Goal: Navigation & Orientation: Find specific page/section

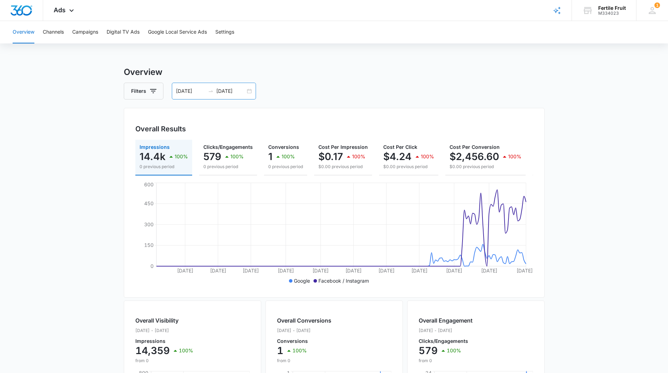
click at [252, 92] on div "[DATE] [DATE]" at bounding box center [214, 91] width 84 height 17
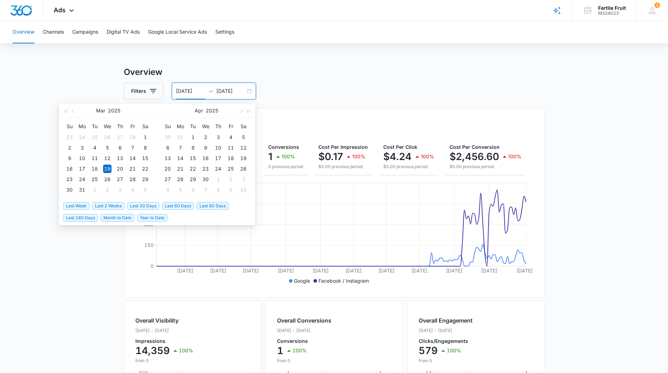
click at [209, 205] on span "Last 90 Days" at bounding box center [213, 206] width 32 height 8
type input "[DATE]"
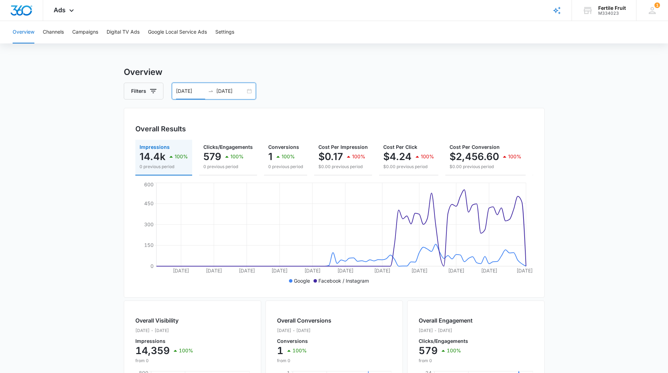
click at [246, 90] on div "[DATE] [DATE]" at bounding box center [214, 91] width 84 height 17
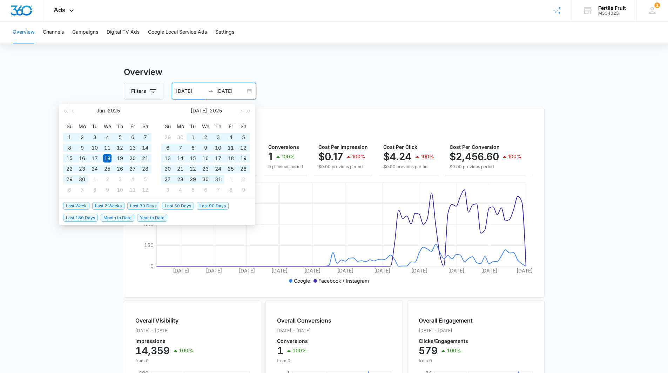
click at [79, 217] on span "Last 180 Days" at bounding box center [80, 218] width 35 height 8
type input "[DATE]"
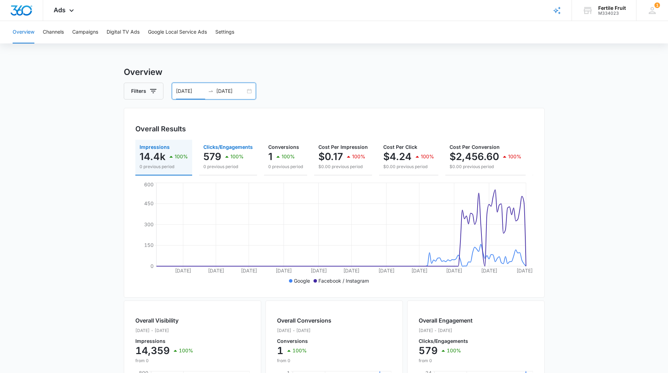
click at [211, 155] on p "579" at bounding box center [212, 156] width 18 height 11
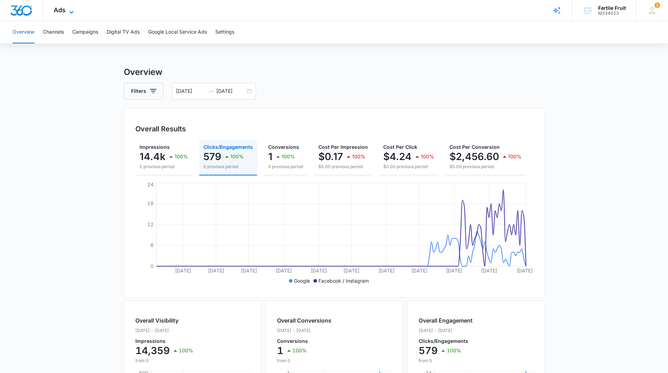
click at [70, 9] on icon at bounding box center [71, 12] width 8 height 8
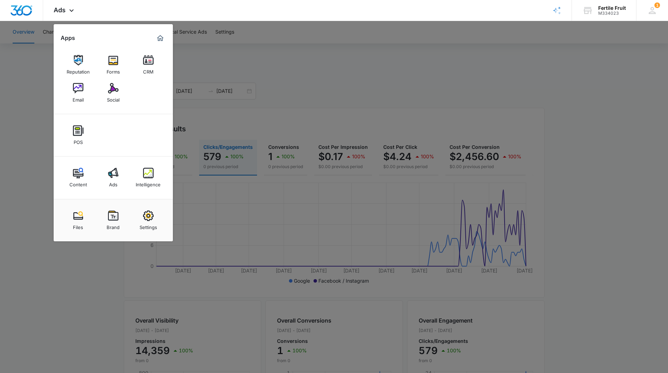
click at [76, 176] on img at bounding box center [78, 173] width 11 height 11
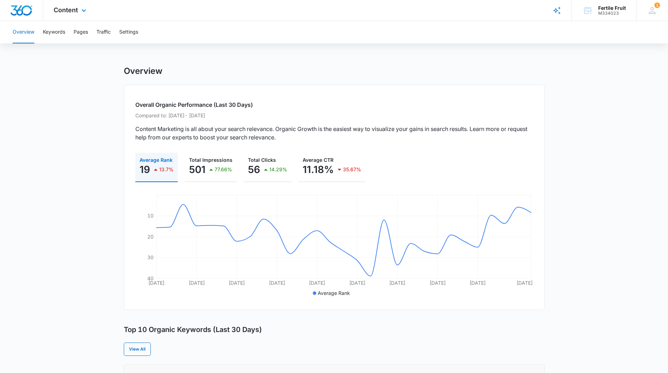
click at [76, 14] on div "Content Apps Reputation Forms CRM Email Social POS Content Ads Intelligence Fil…" at bounding box center [70, 10] width 55 height 21
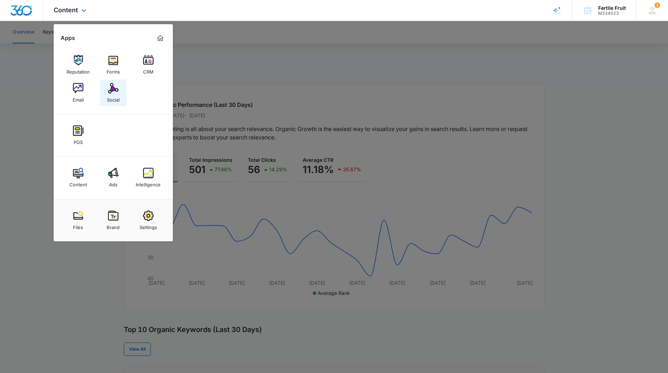
click at [110, 93] on img at bounding box center [113, 88] width 11 height 11
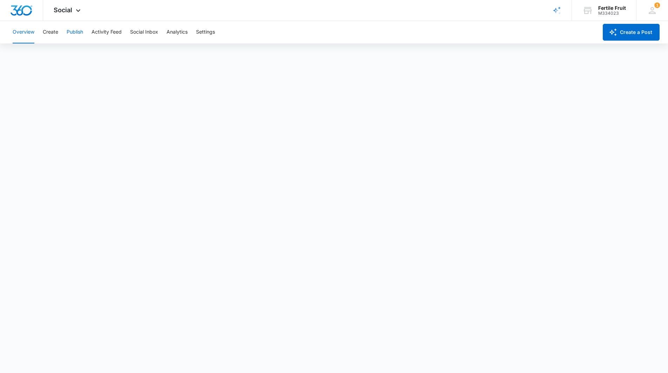
click at [76, 33] on button "Publish" at bounding box center [75, 32] width 16 height 22
click at [68, 11] on span "Social" at bounding box center [63, 9] width 19 height 7
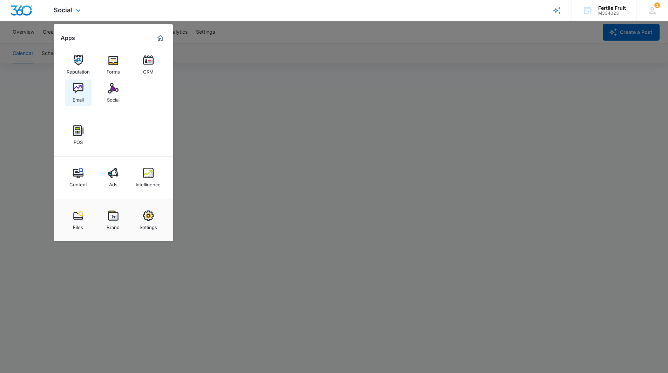
click at [78, 95] on div "Email" at bounding box center [78, 98] width 11 height 9
